Goal: Information Seeking & Learning: Learn about a topic

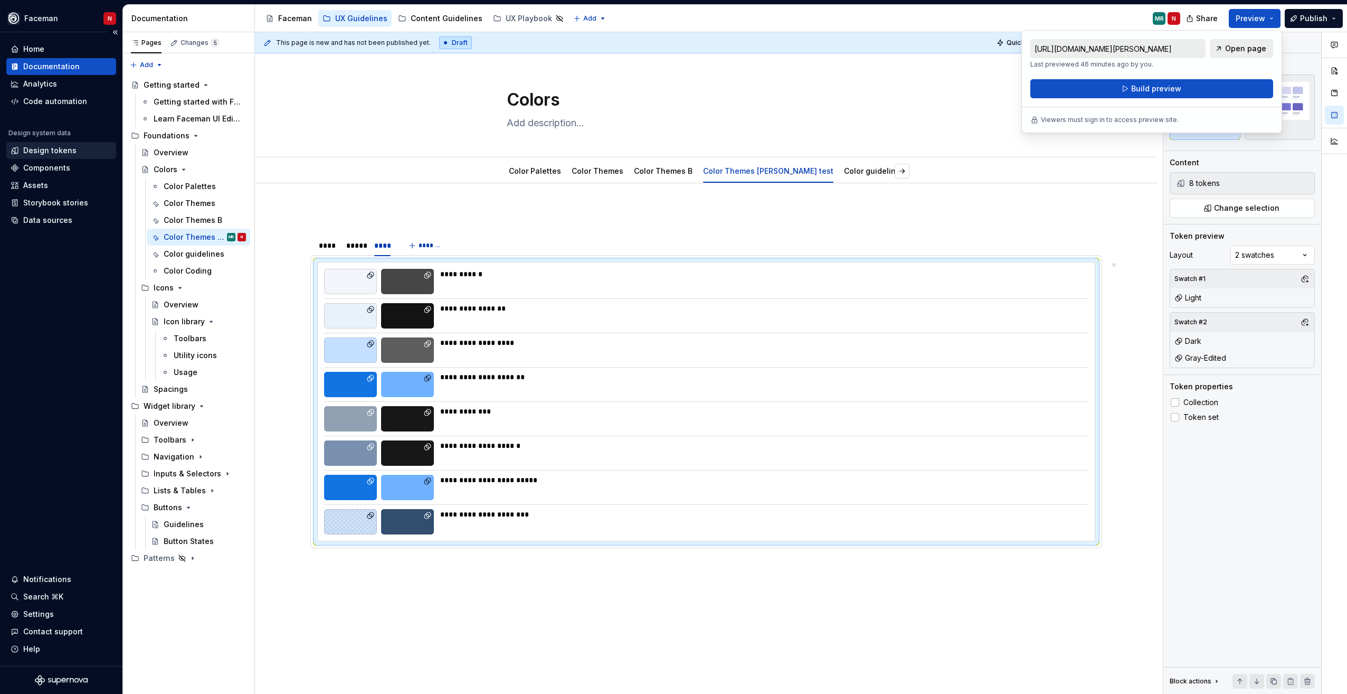
click at [51, 151] on div "Design tokens" at bounding box center [49, 150] width 53 height 11
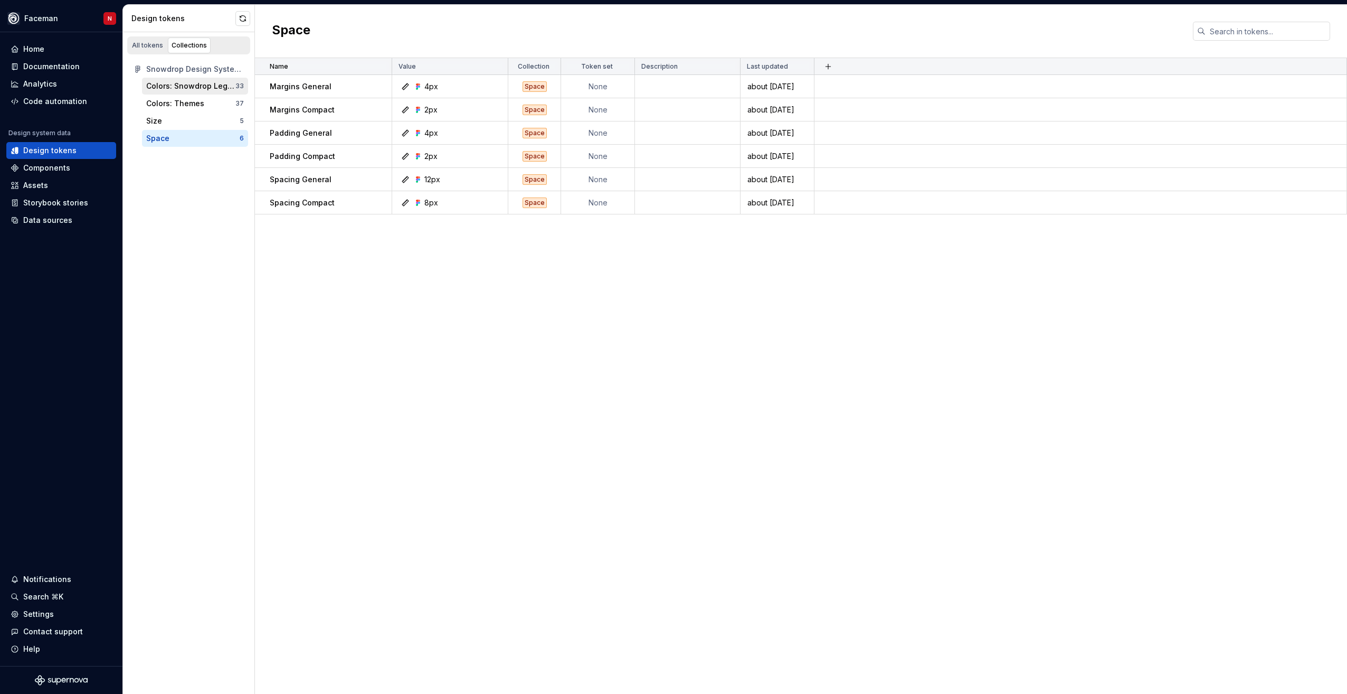
click at [175, 90] on div "Colors: Snowdrop Legacy" at bounding box center [190, 86] width 89 height 11
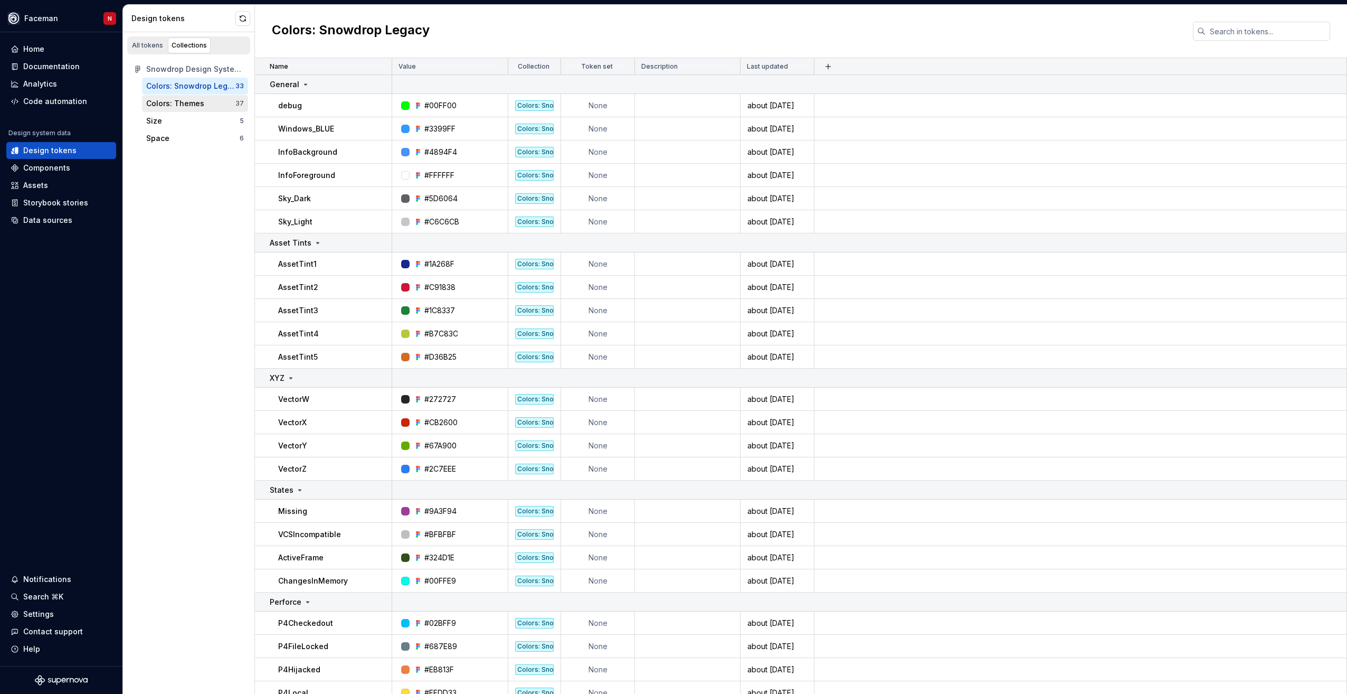
click at [165, 102] on div "Colors: Themes" at bounding box center [175, 103] width 58 height 11
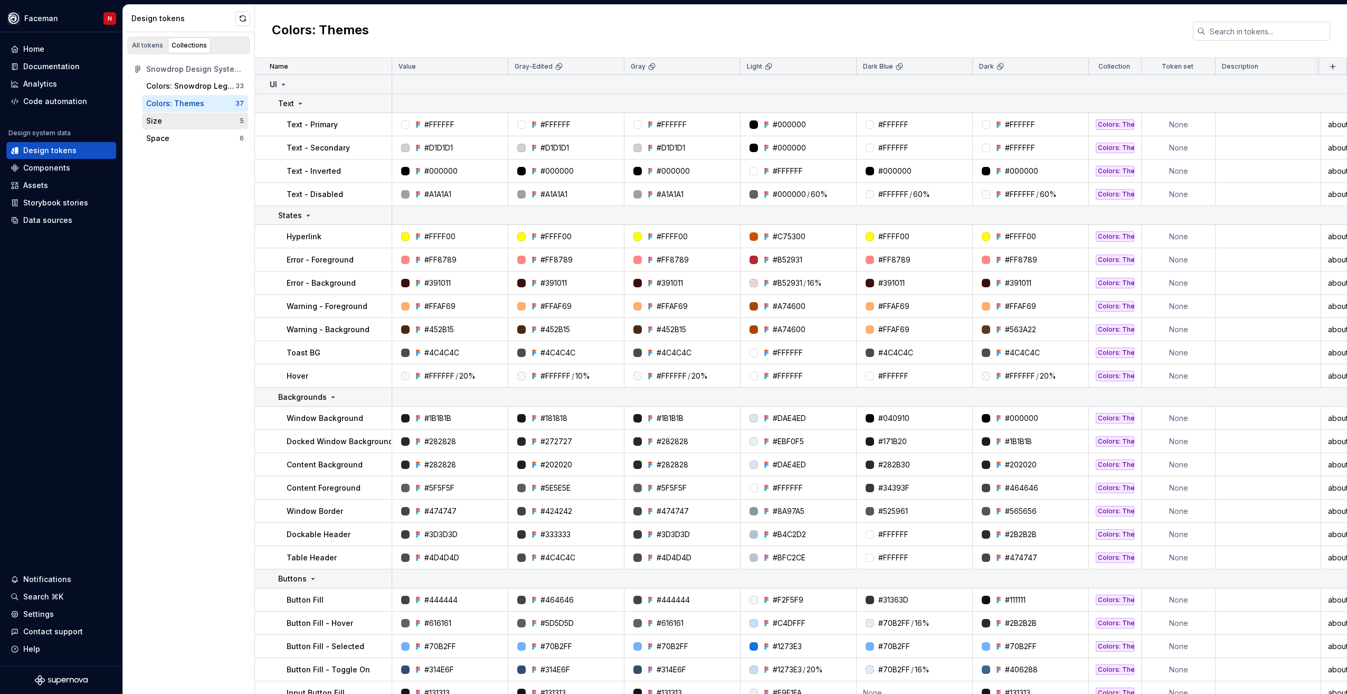
click at [150, 122] on div "Size" at bounding box center [154, 121] width 16 height 11
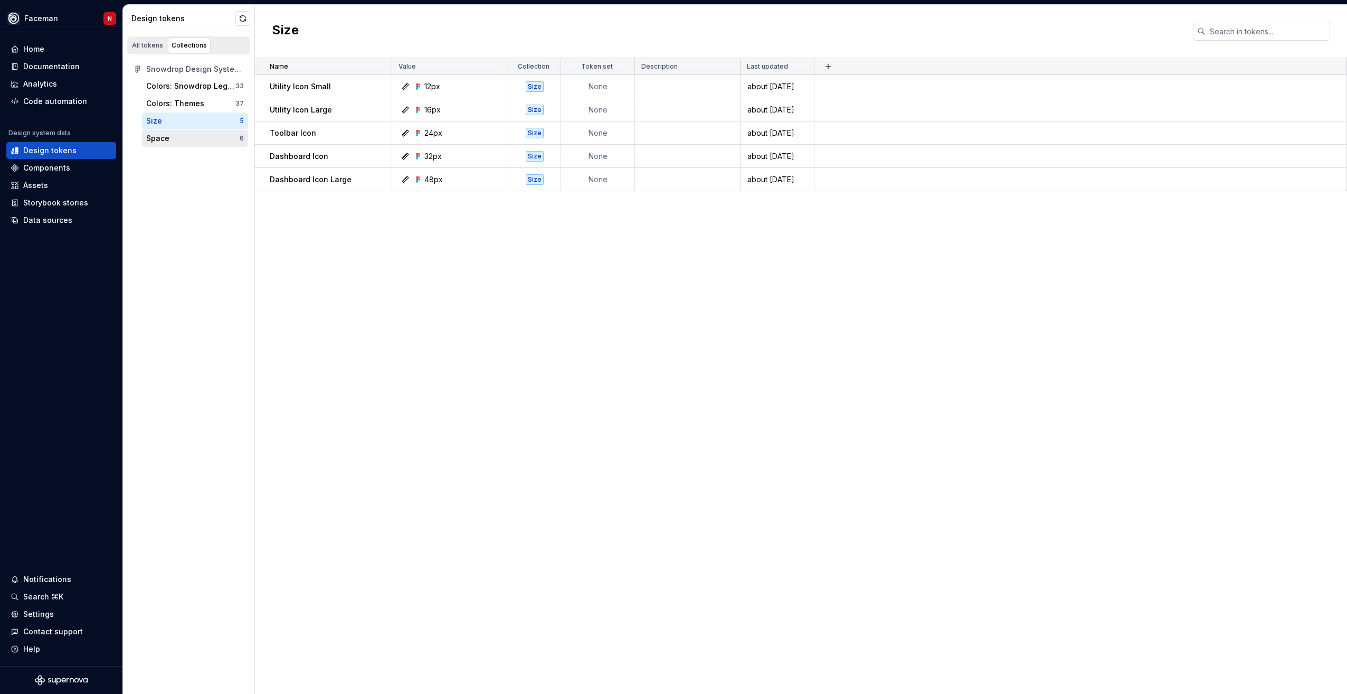
click at [154, 140] on div "Space" at bounding box center [157, 138] width 23 height 11
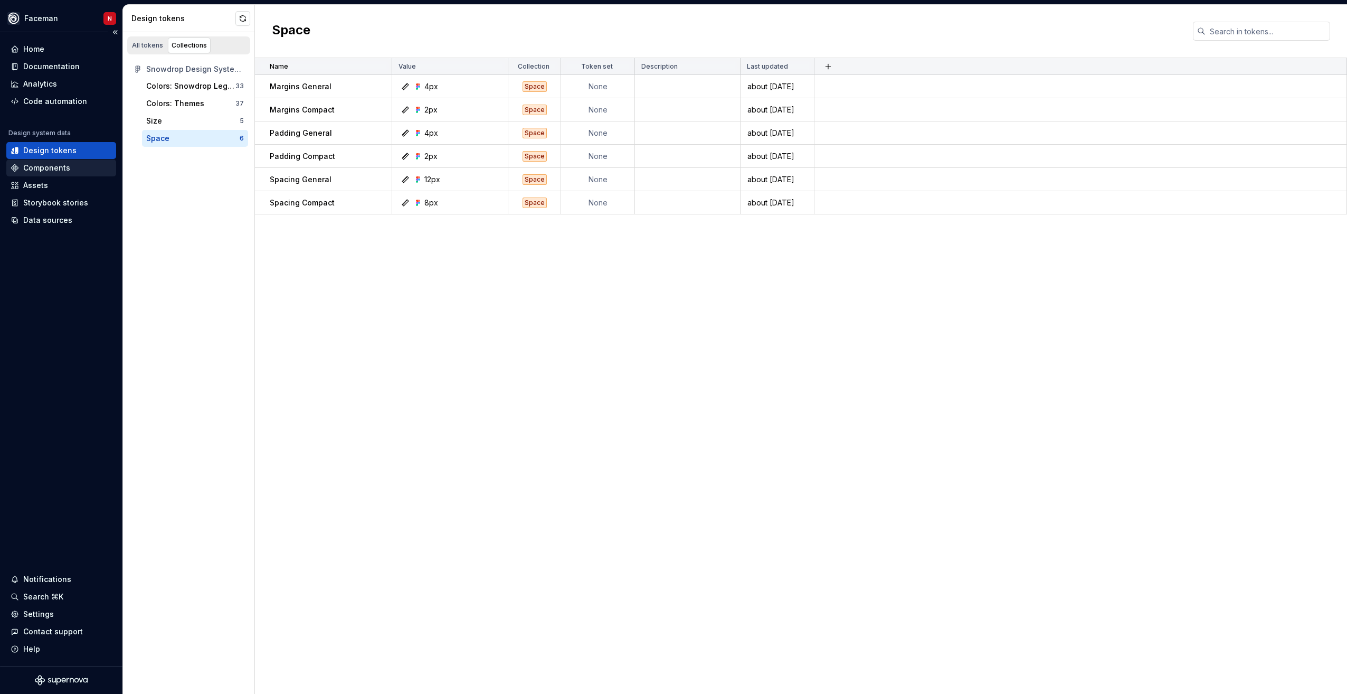
click at [48, 169] on div "Components" at bounding box center [46, 168] width 47 height 11
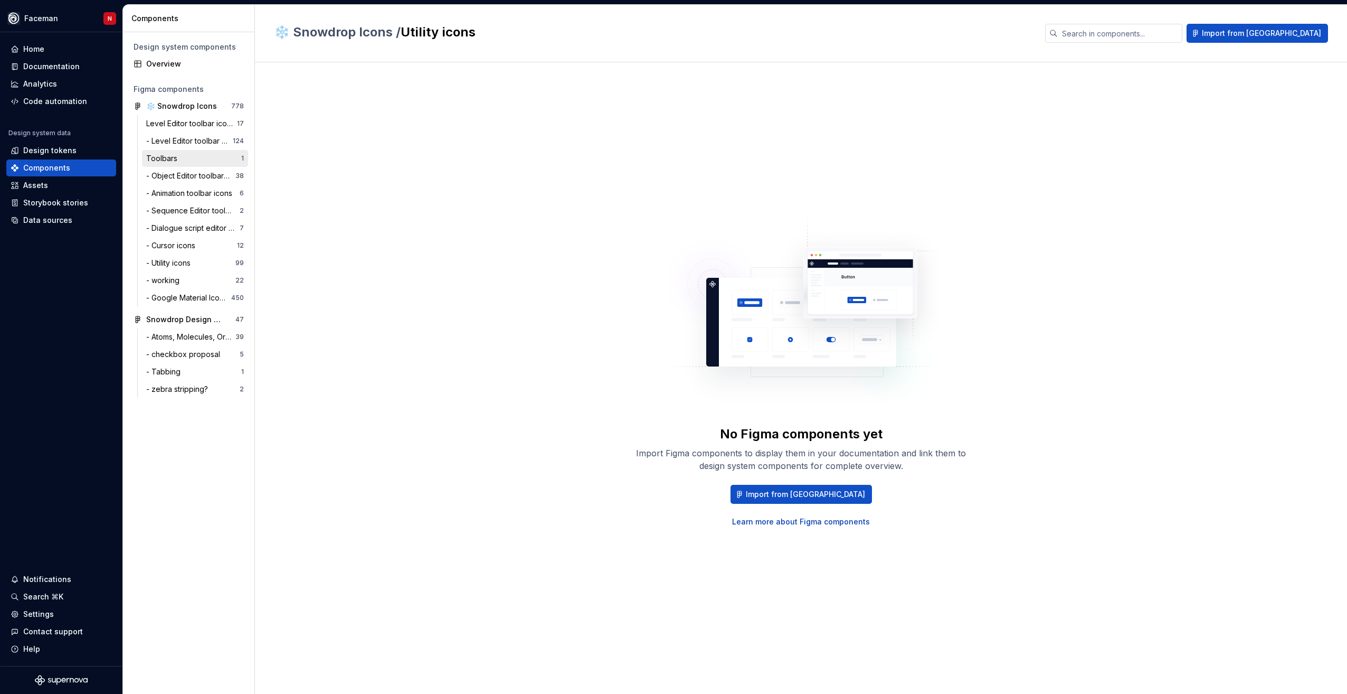
click at [182, 165] on div "Toolbars 1" at bounding box center [195, 158] width 106 height 17
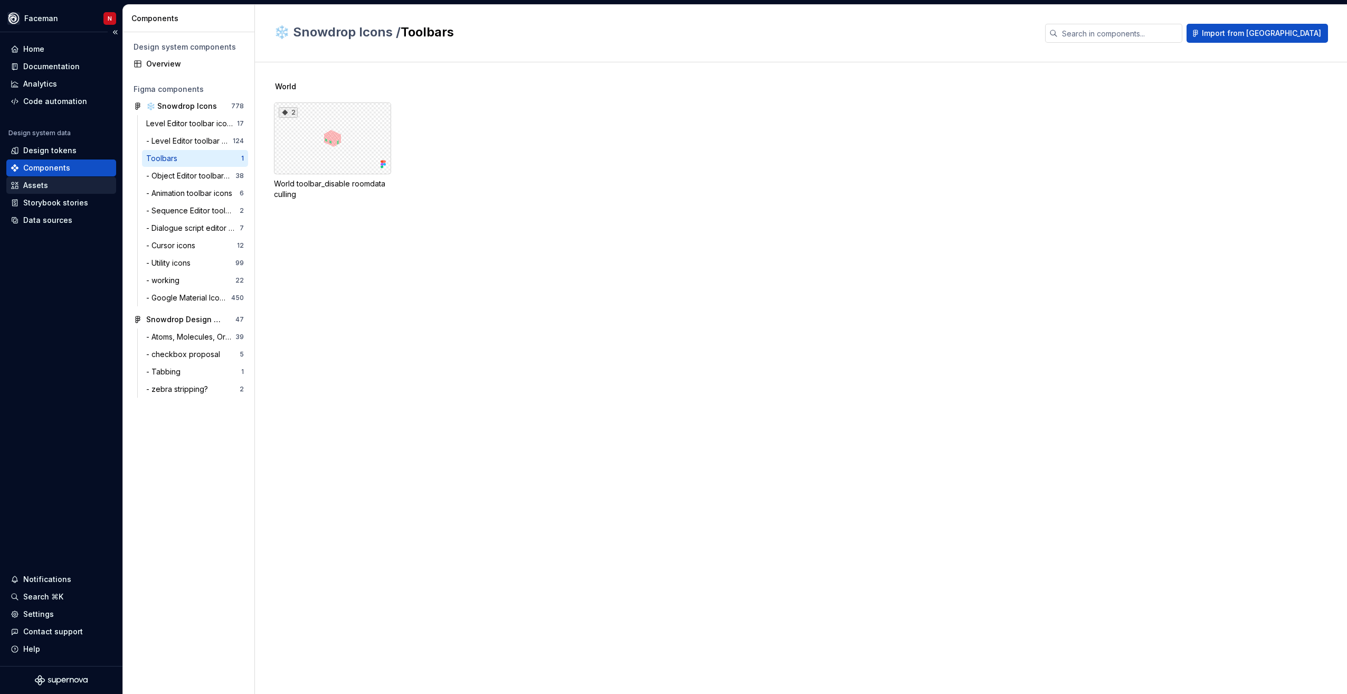
click at [50, 189] on div "Assets" at bounding box center [61, 185] width 101 height 11
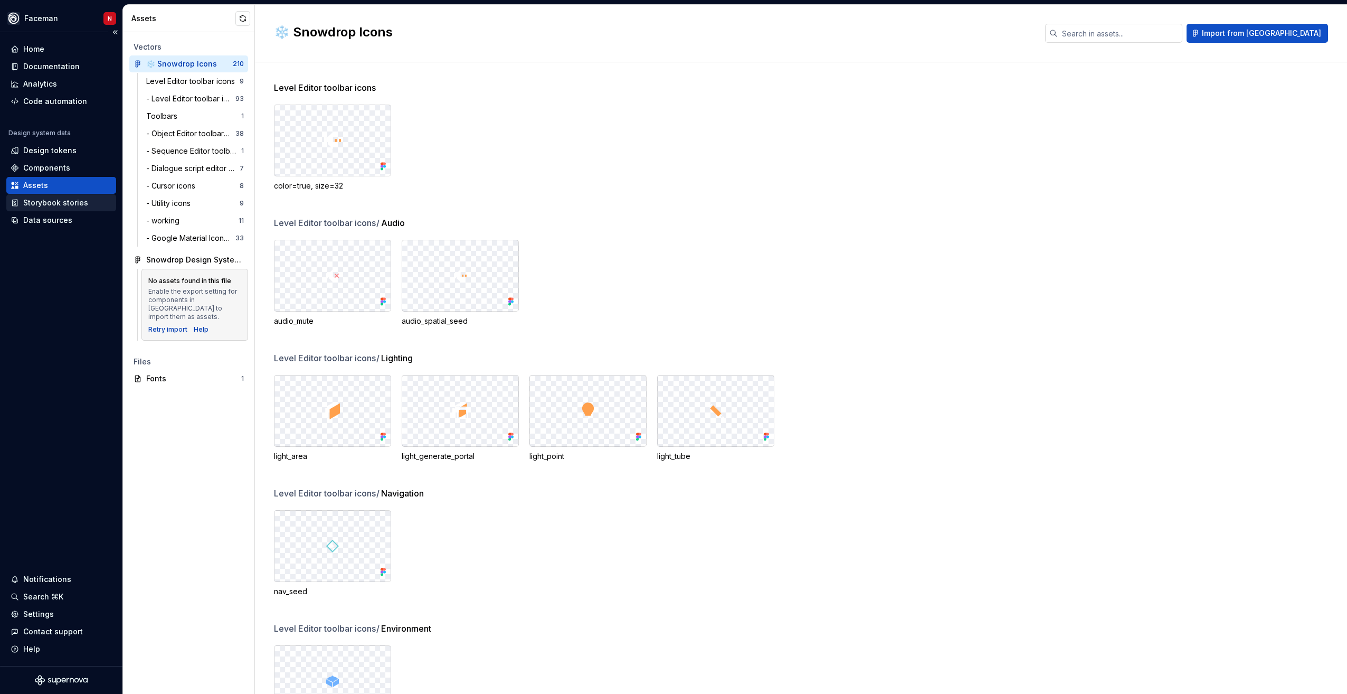
click at [45, 204] on div "Storybook stories" at bounding box center [55, 202] width 65 height 11
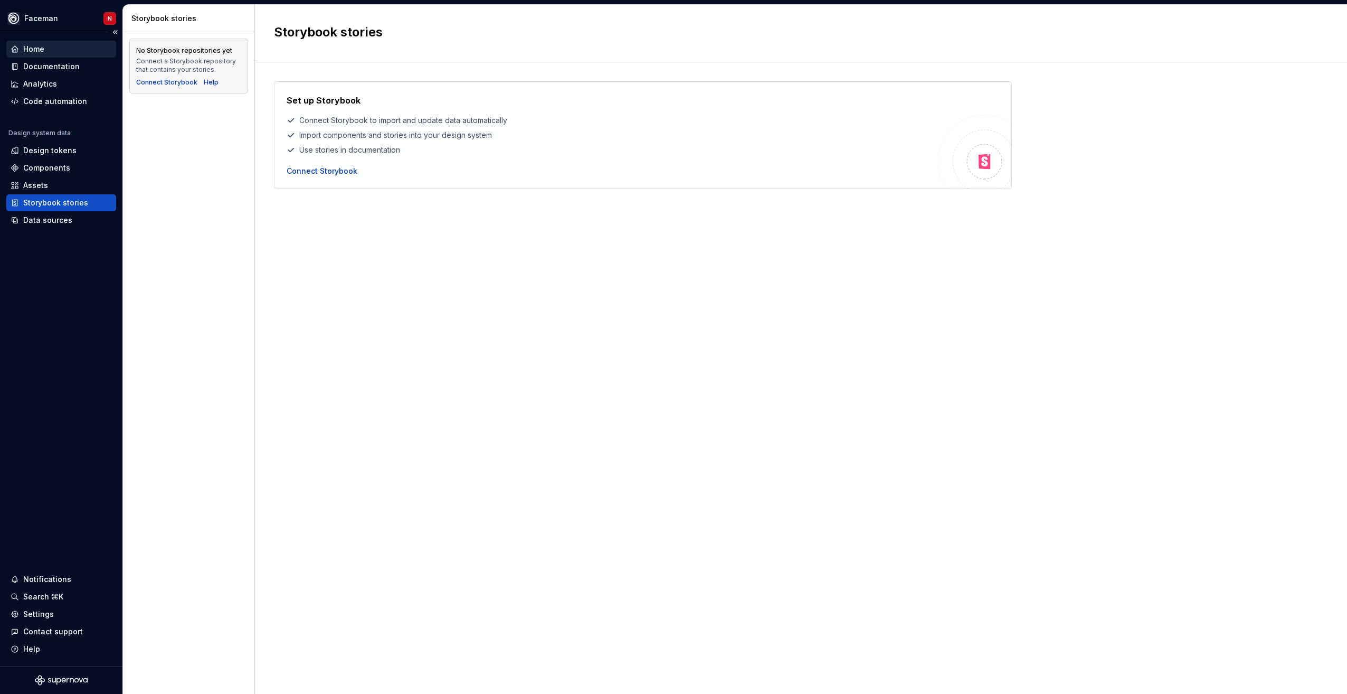
click at [35, 49] on div "Home" at bounding box center [33, 49] width 21 height 11
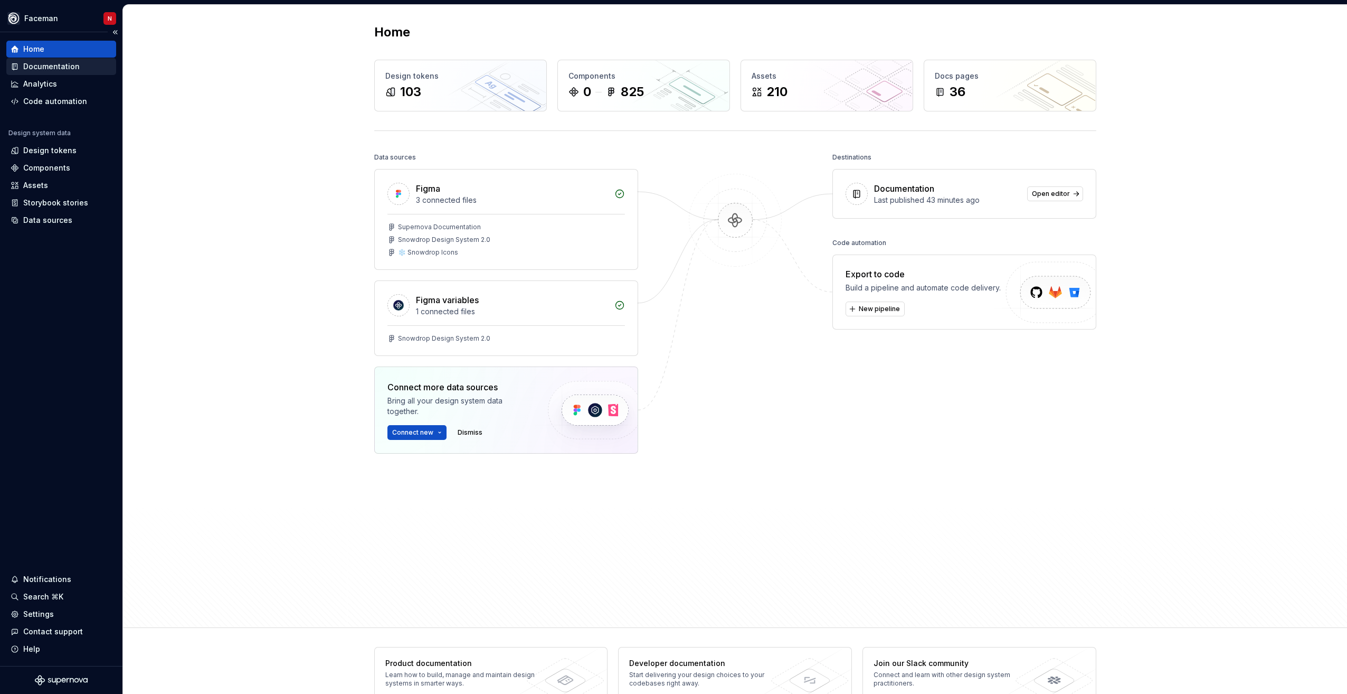
click at [46, 69] on div "Documentation" at bounding box center [51, 66] width 56 height 11
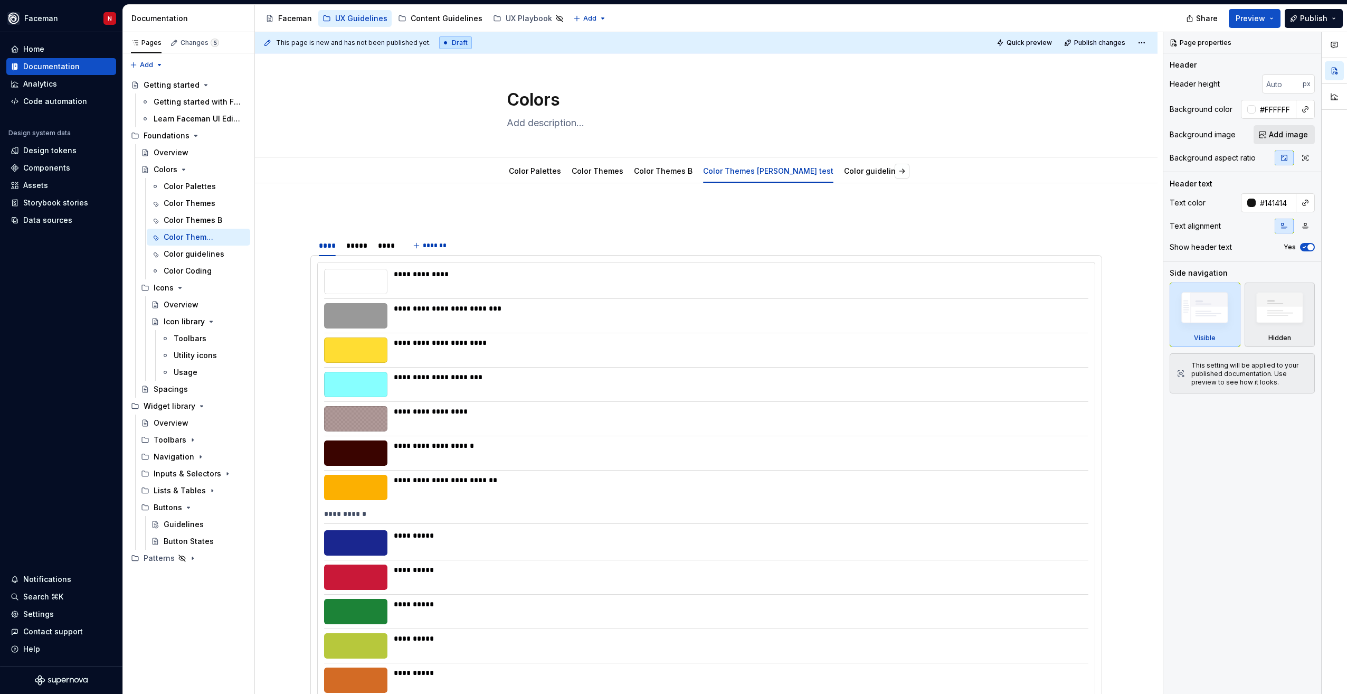
type textarea "*"
